Goal: Task Accomplishment & Management: Use online tool/utility

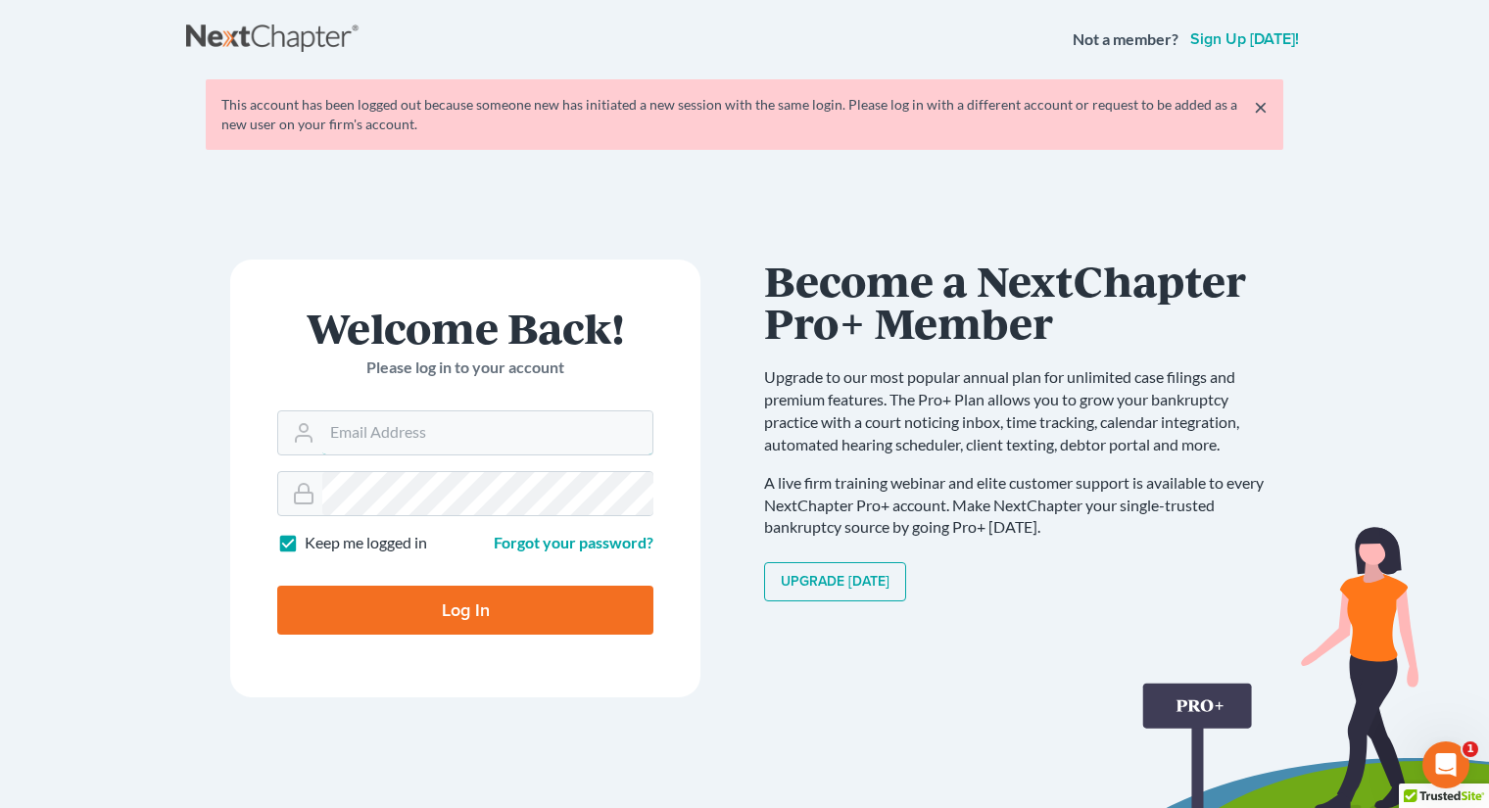
type input "[EMAIL_ADDRESS][DOMAIN_NAME]"
click at [503, 613] on input "Log In" at bounding box center [465, 610] width 376 height 49
type input "Thinking..."
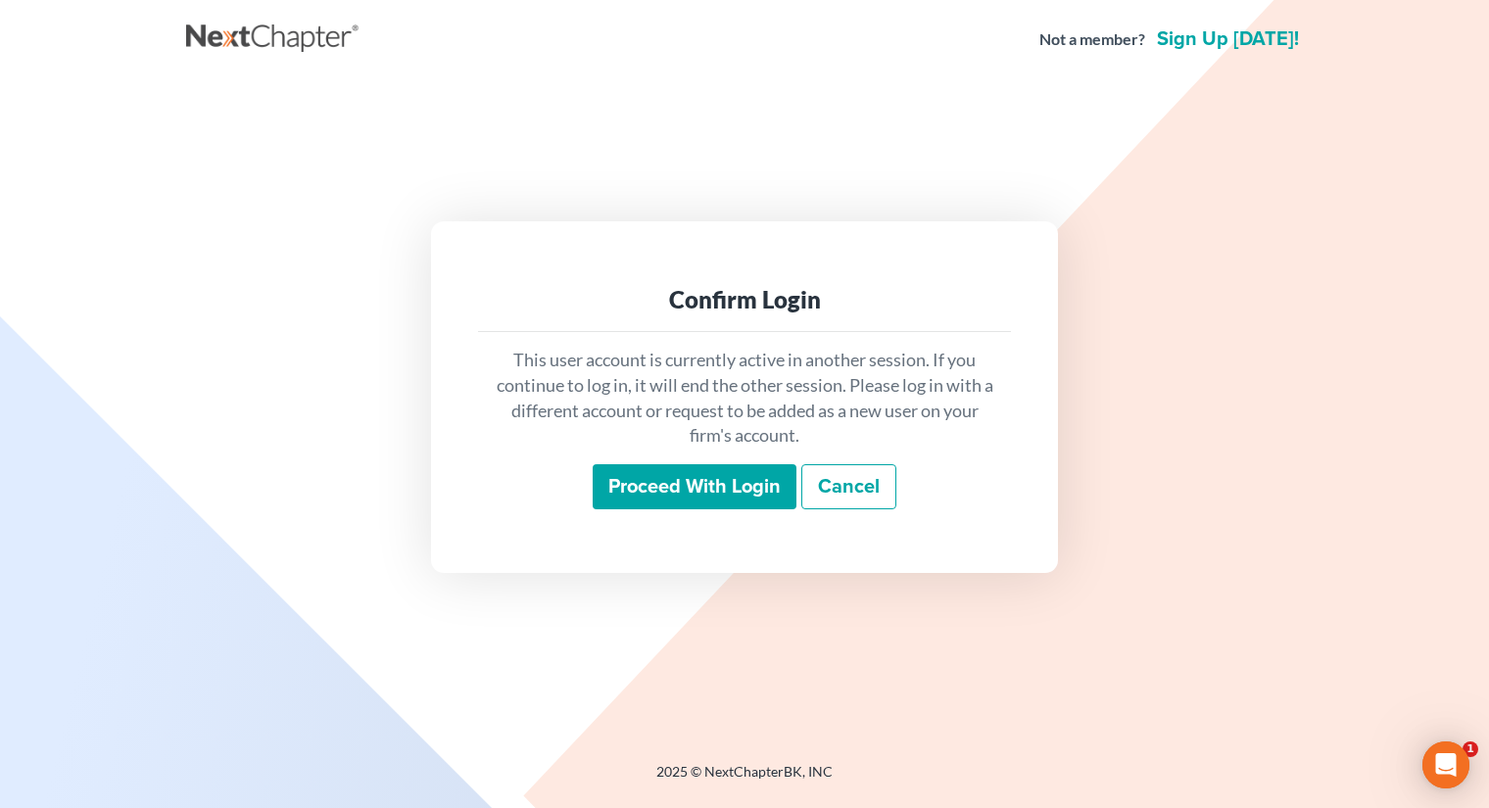
click at [692, 480] on input "Proceed with login" at bounding box center [695, 486] width 204 height 45
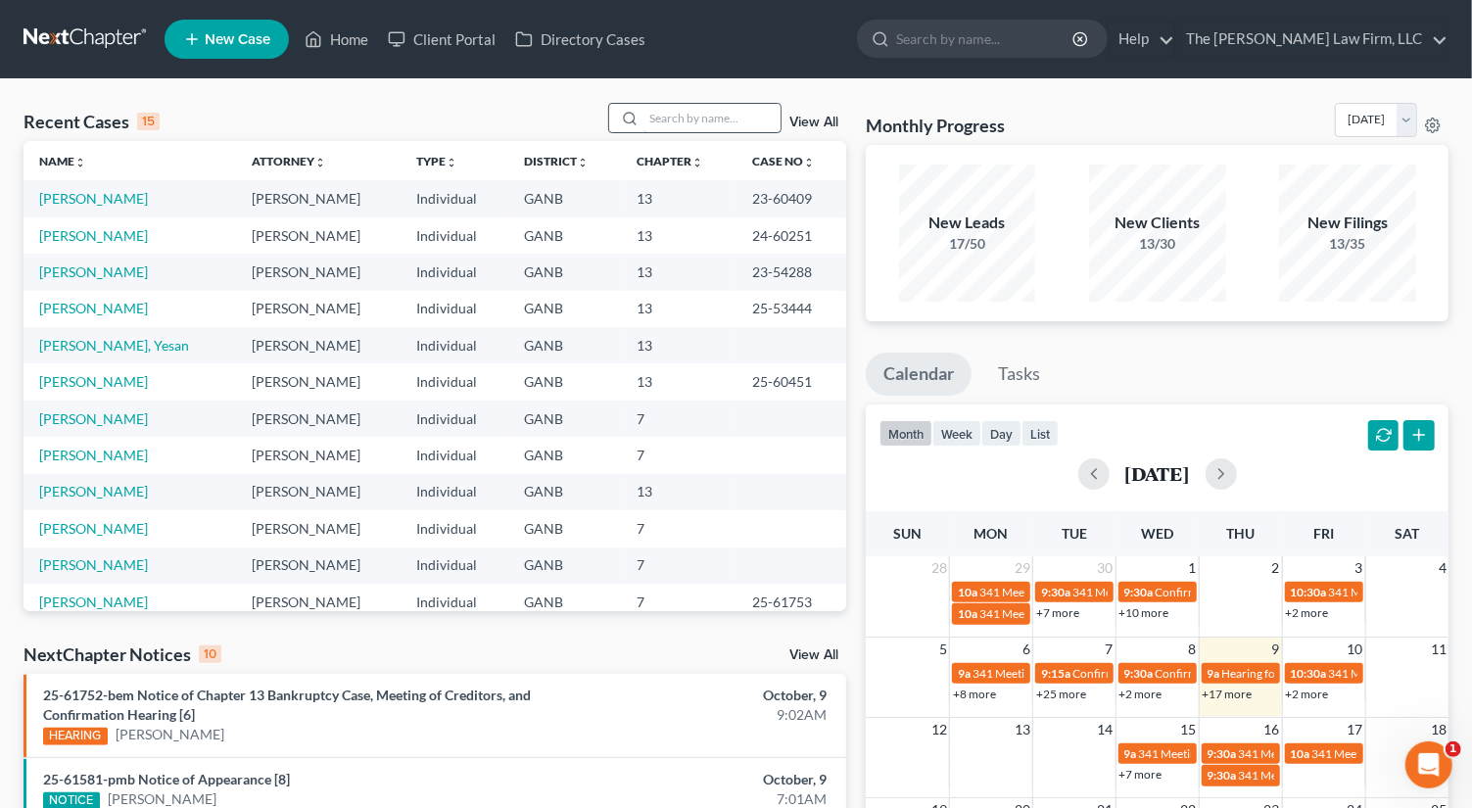
click at [721, 119] on input "search" at bounding box center [711, 118] width 137 height 28
type input "[PERSON_NAME]"
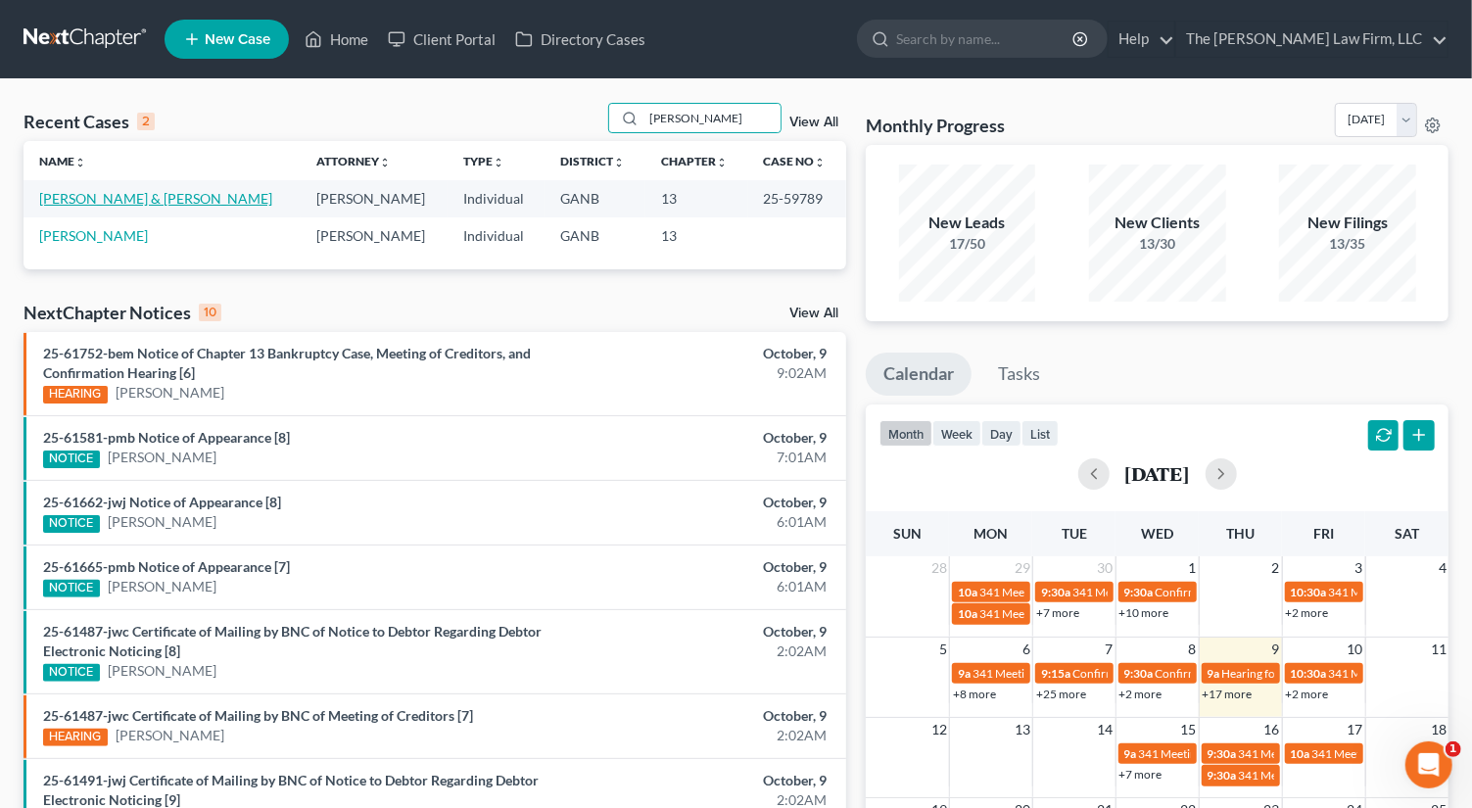
click at [232, 191] on link "[PERSON_NAME] & [PERSON_NAME]" at bounding box center [155, 198] width 233 height 17
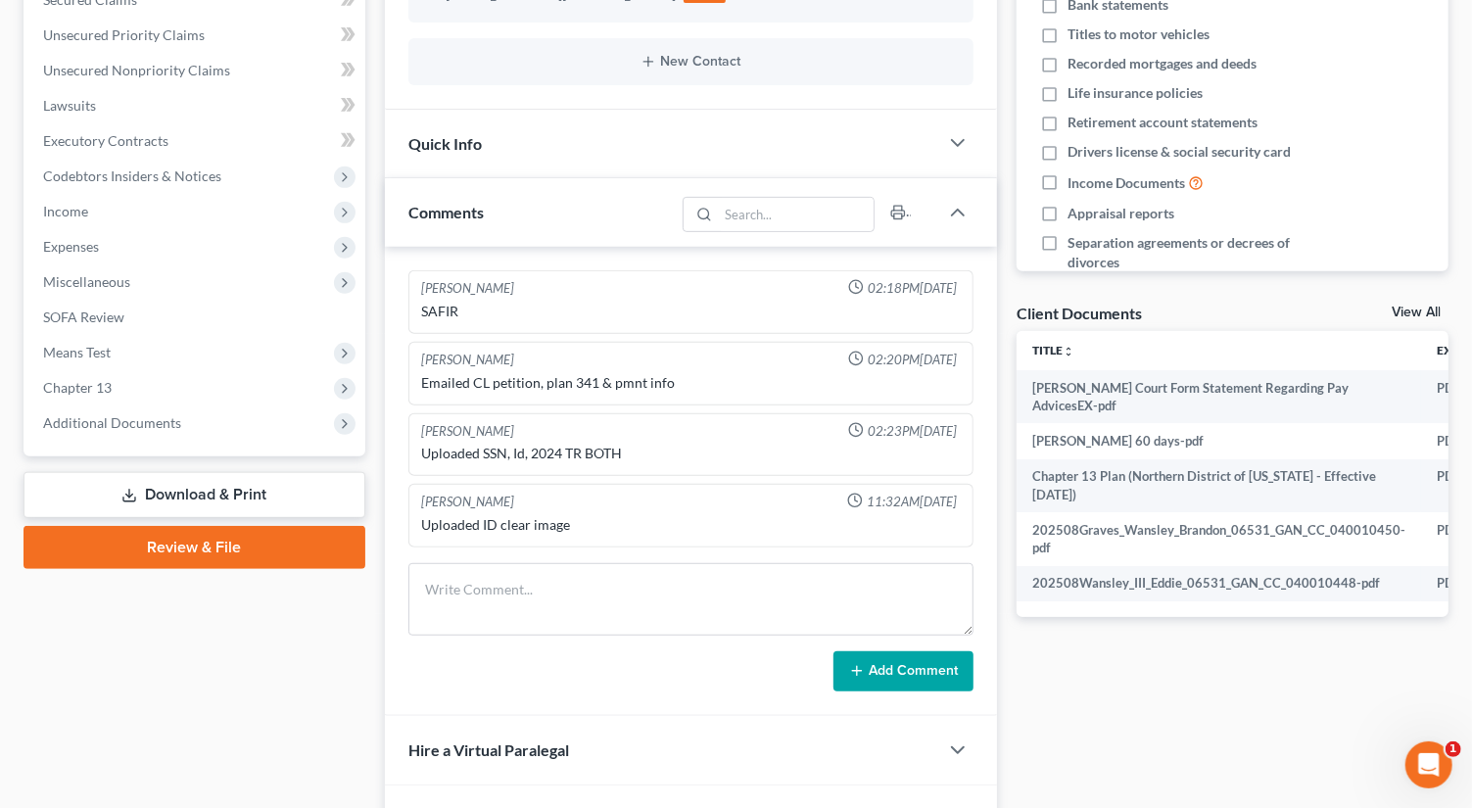
scroll to position [530, 0]
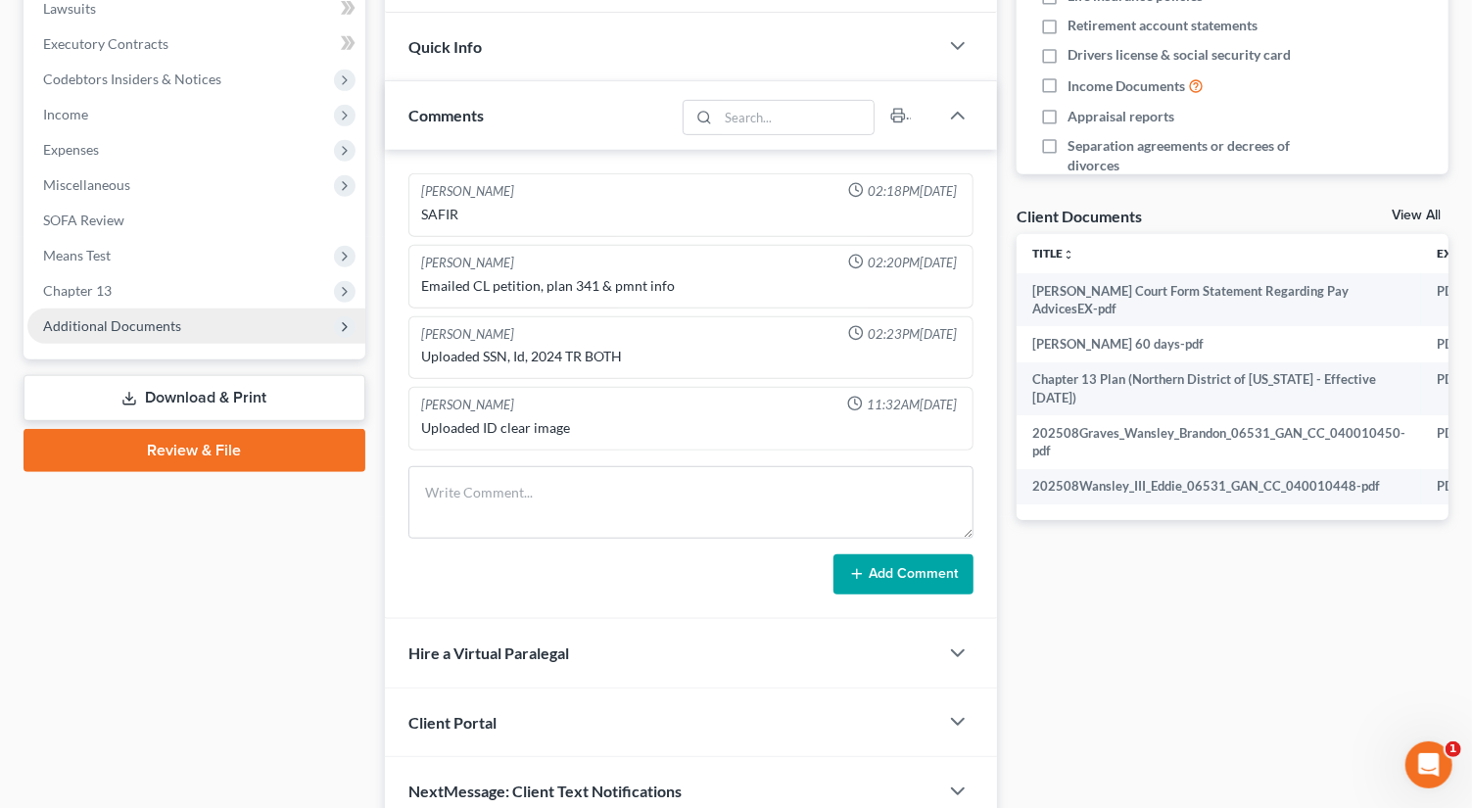
click at [120, 317] on span "Additional Documents" at bounding box center [112, 325] width 138 height 17
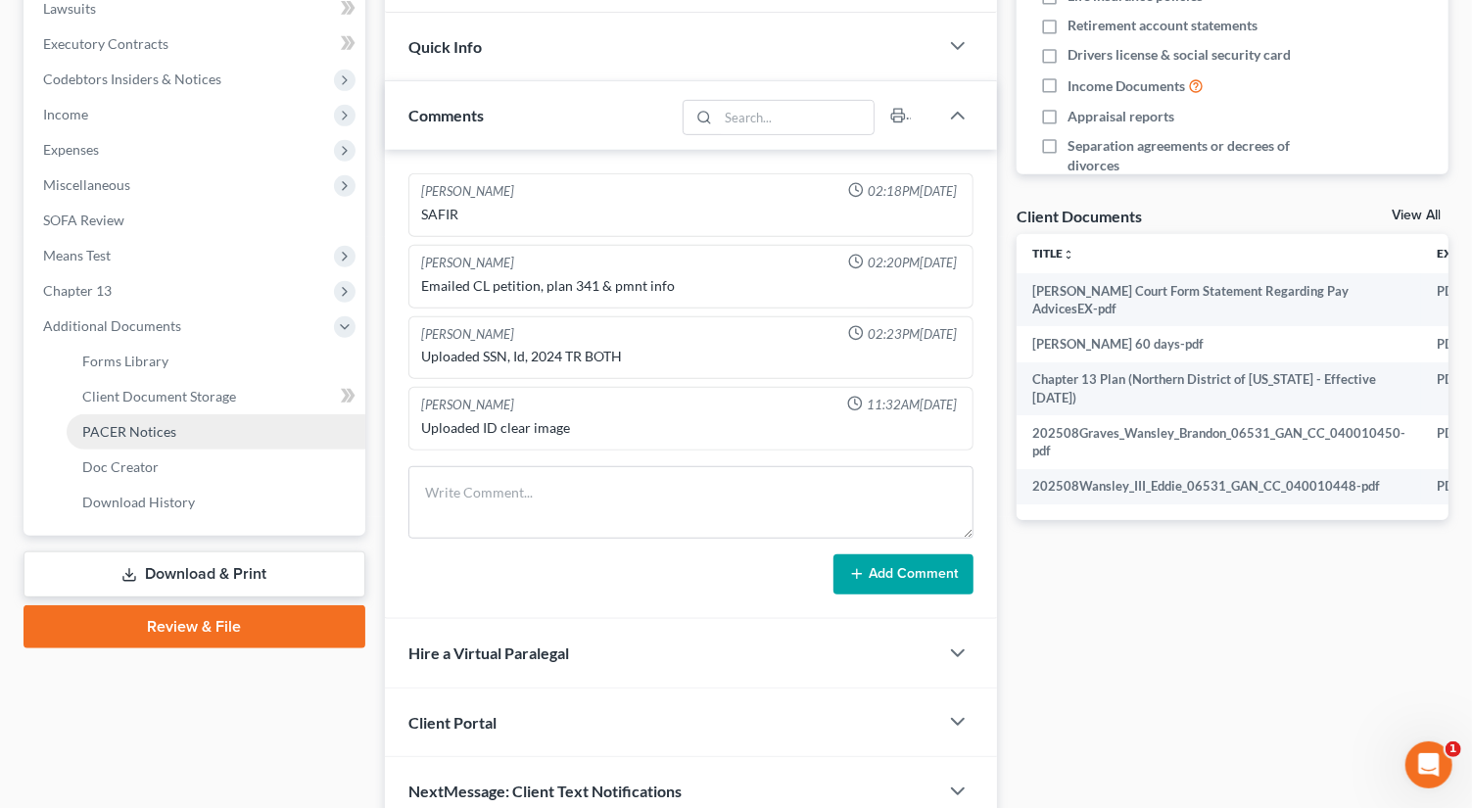
click at [176, 433] on link "PACER Notices" at bounding box center [216, 431] width 299 height 35
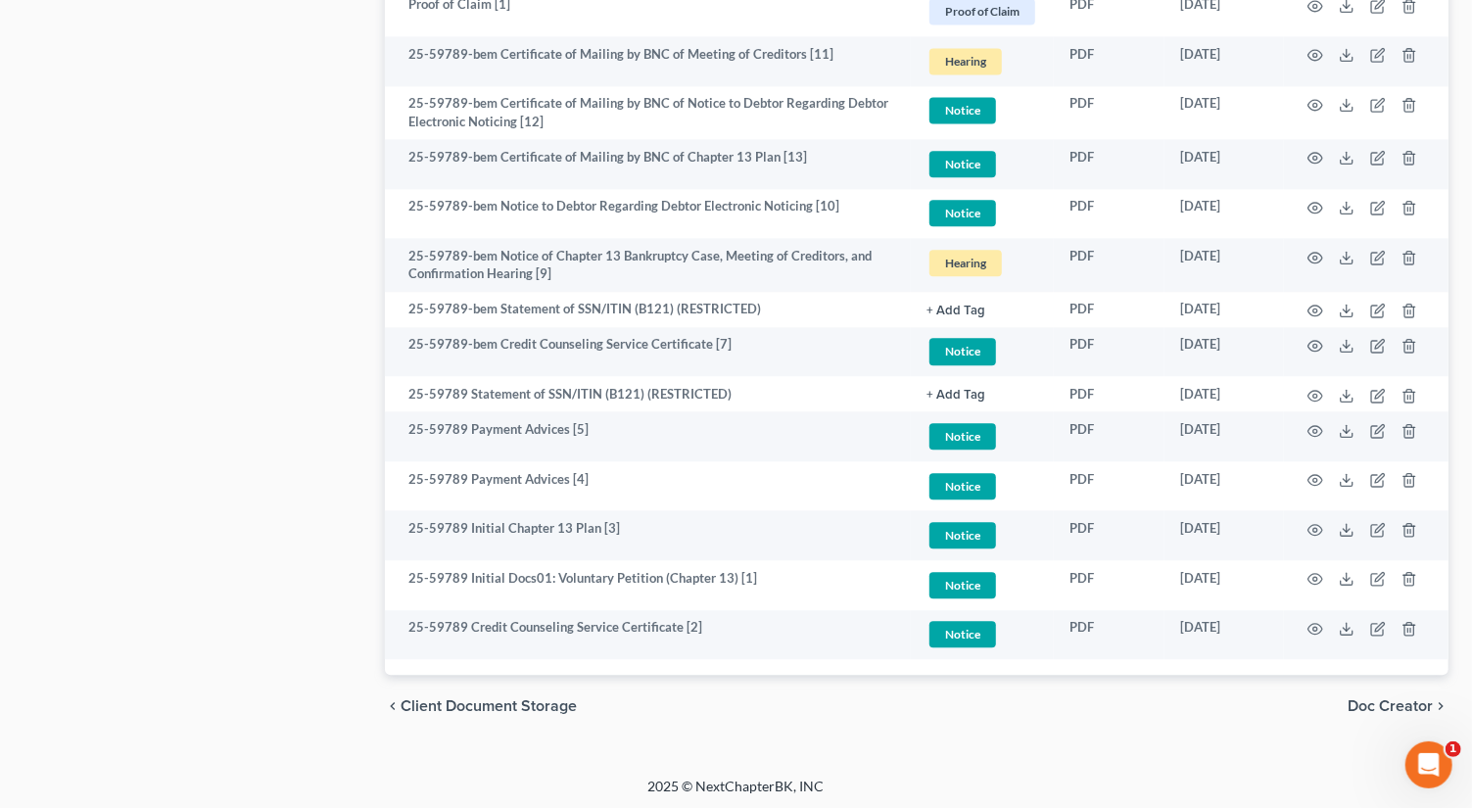
scroll to position [2617, 0]
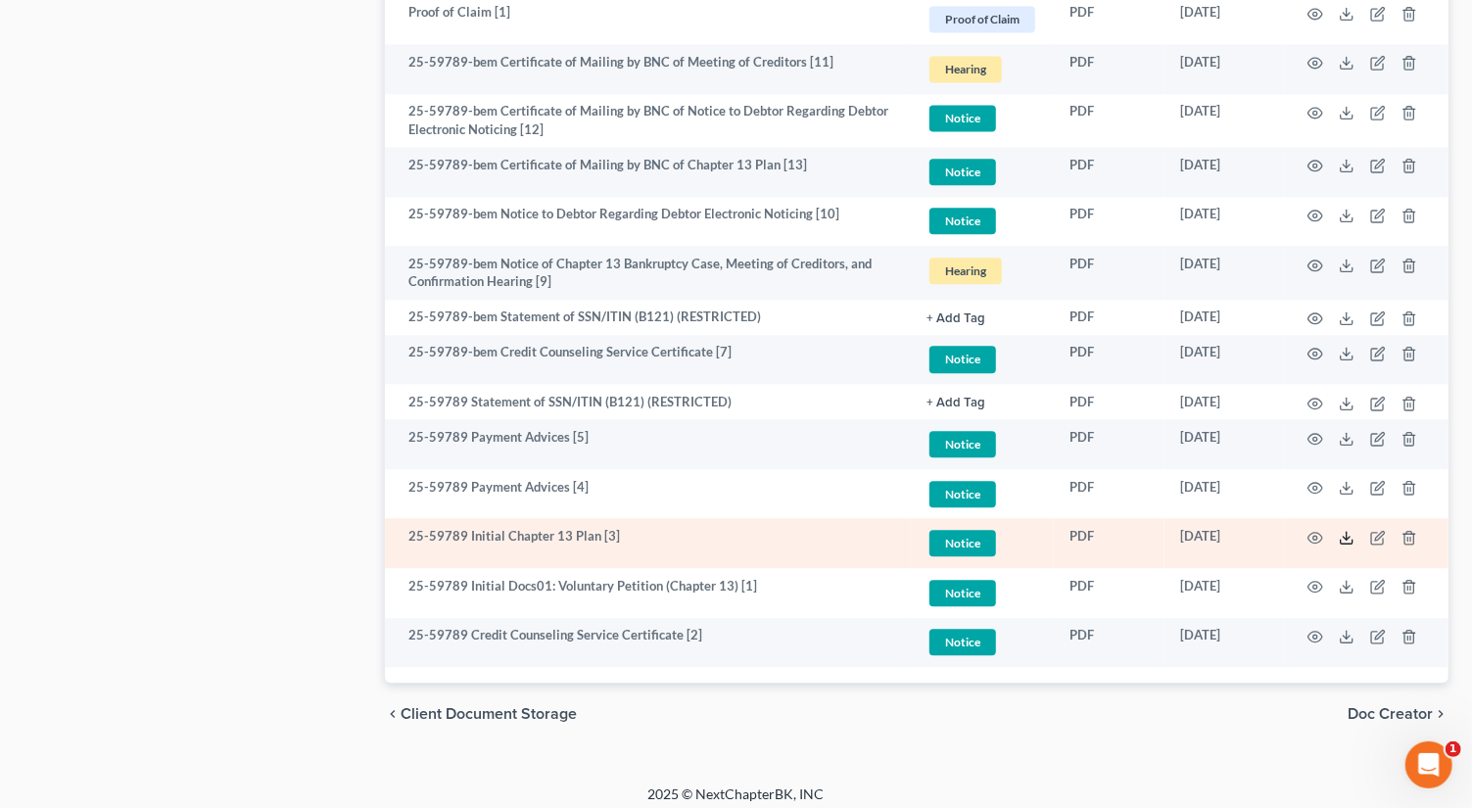
click at [1347, 534] on line at bounding box center [1347, 536] width 0 height 8
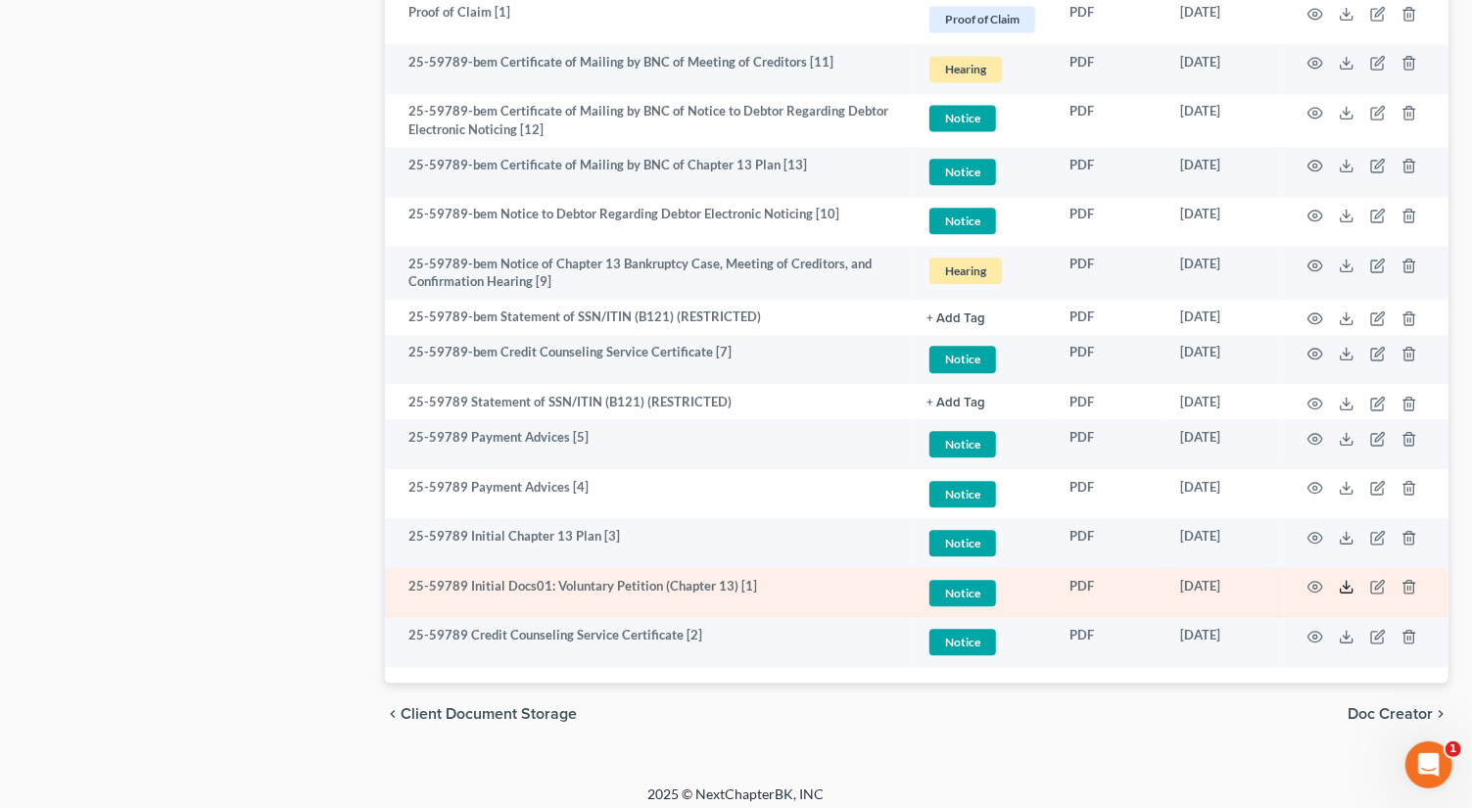
click at [1348, 585] on icon at bounding box center [1347, 587] width 16 height 16
